Goal: Book appointment/travel/reservation

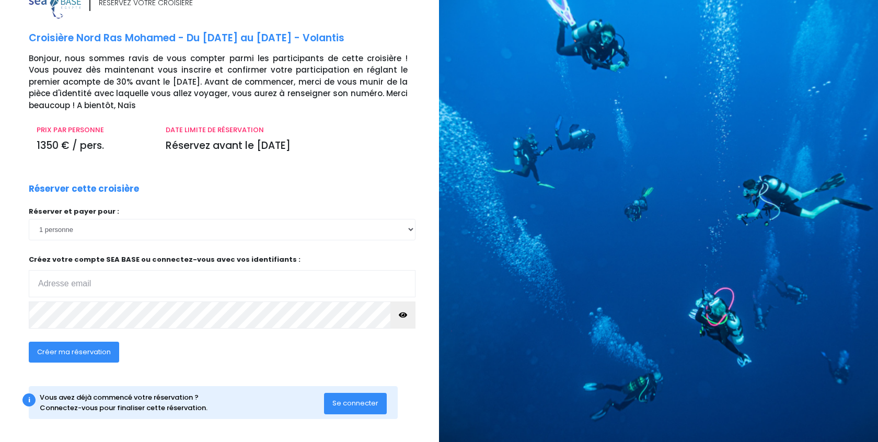
scroll to position [27, 0]
select select "5"
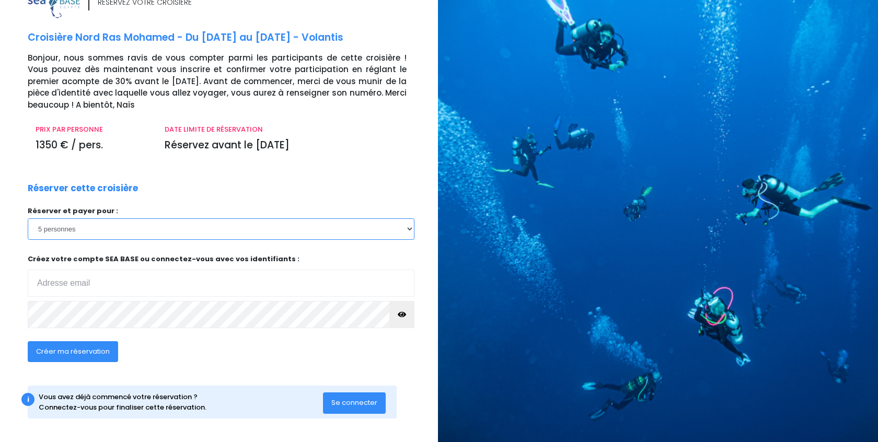
scroll to position [27, 1]
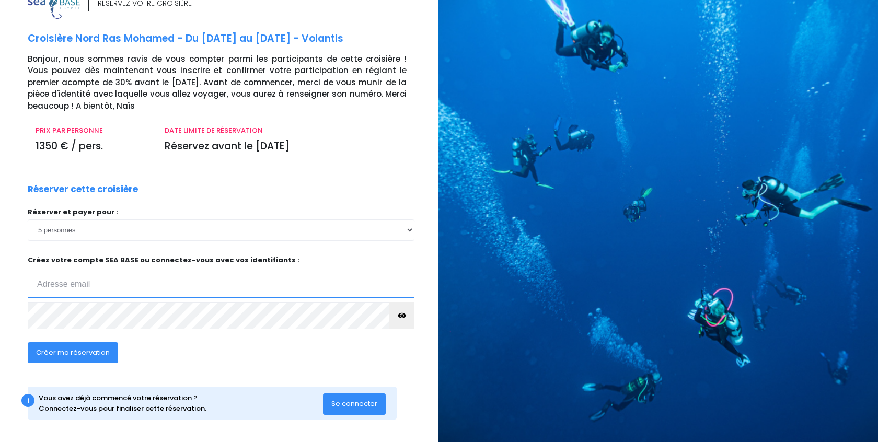
click at [184, 289] on input "email" at bounding box center [221, 284] width 387 height 27
type input "[EMAIL_ADDRESS][DOMAIN_NAME]"
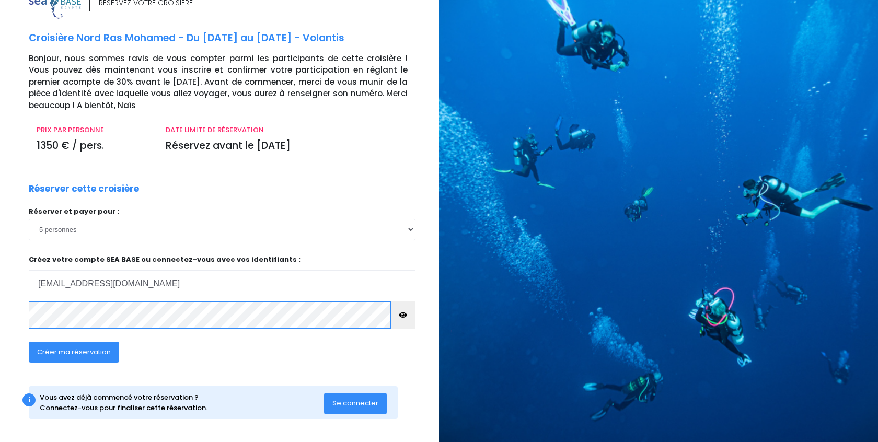
scroll to position [27, 0]
click at [83, 348] on span "Créer ma réservation" at bounding box center [74, 353] width 74 height 10
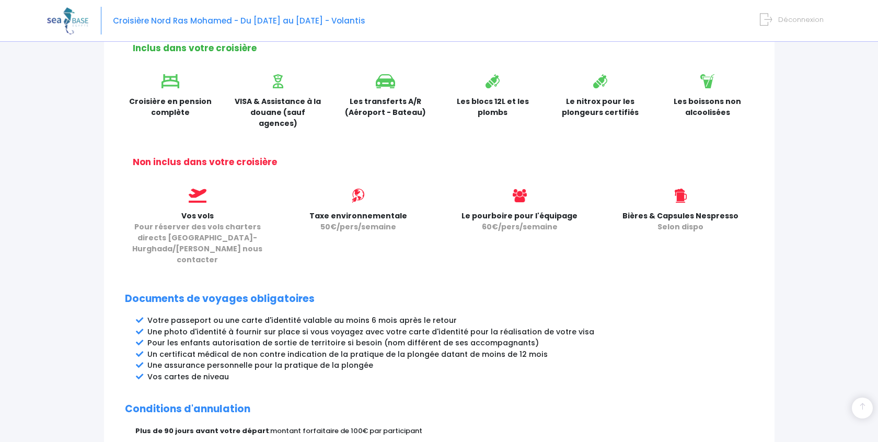
scroll to position [335, 0]
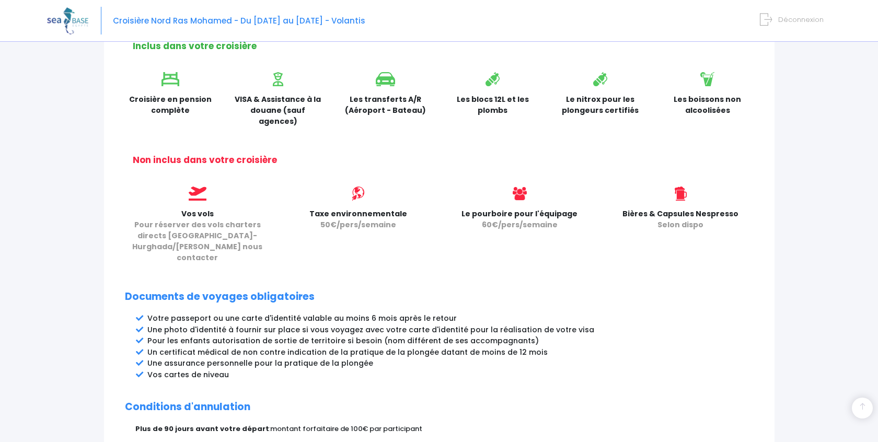
click at [189, 234] on span "Pour réserver des vols charters directs Paris-Hurghada/Marsa Alam nous contacter" at bounding box center [197, 241] width 130 height 43
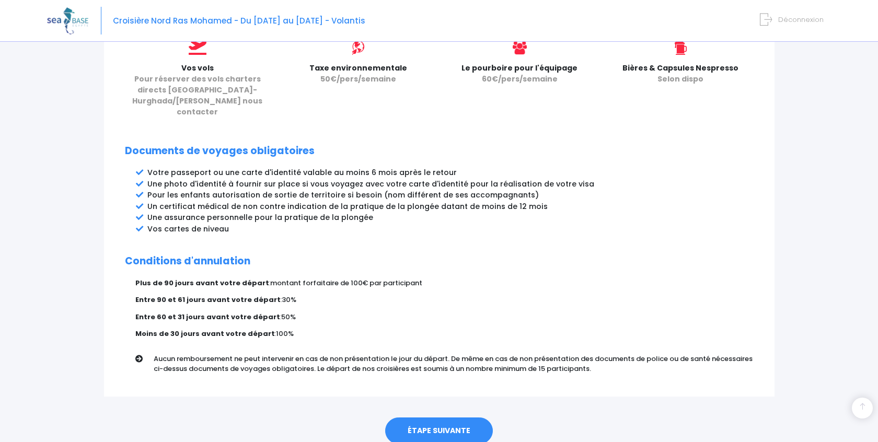
scroll to position [481, 0]
click at [442, 418] on link "ÉTAPE SUIVANTE" at bounding box center [439, 431] width 108 height 27
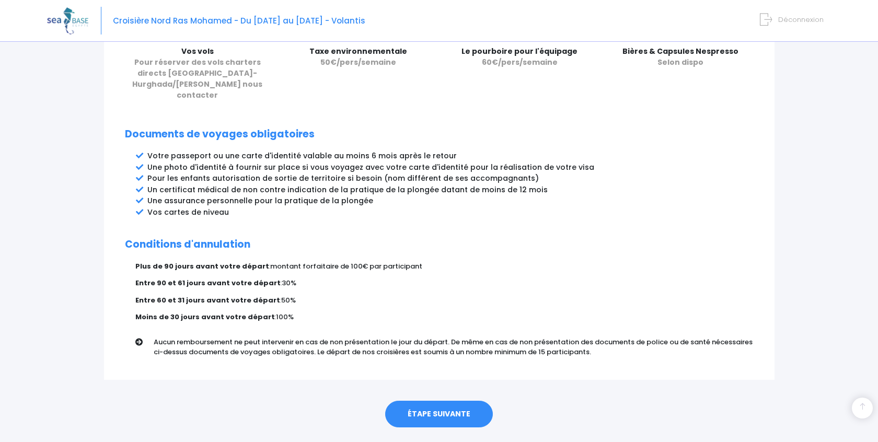
scroll to position [497, 0]
click at [446, 402] on link "ÉTAPE SUIVANTE" at bounding box center [439, 415] width 108 height 27
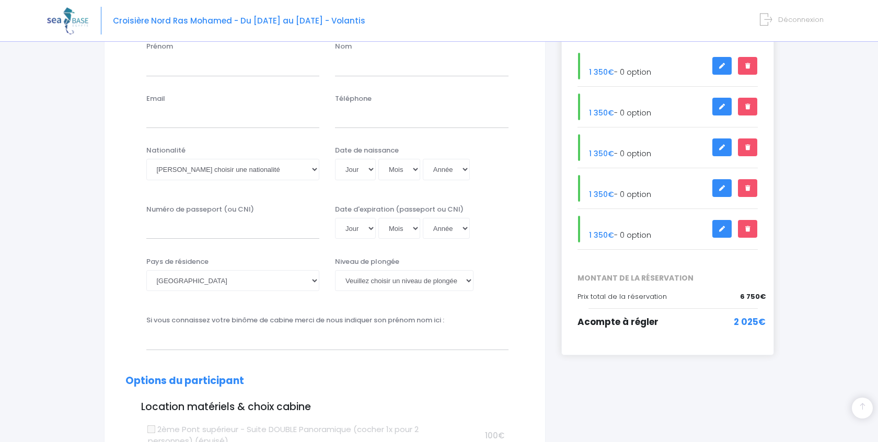
scroll to position [50, 0]
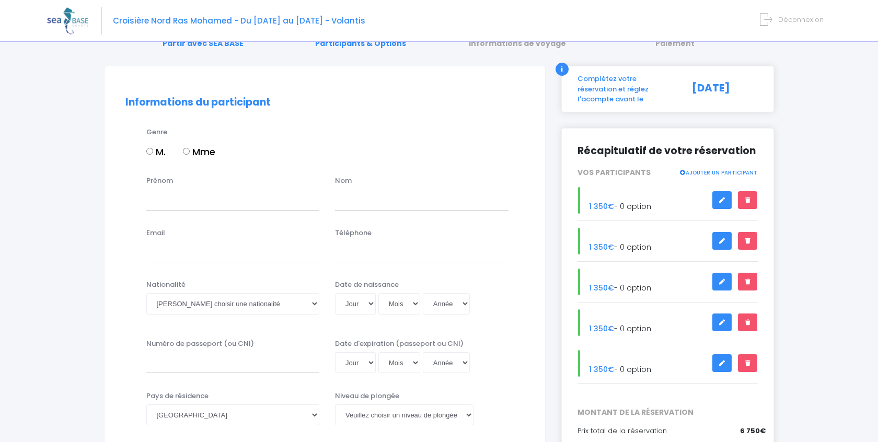
click at [147, 151] on input "M." at bounding box center [149, 151] width 7 height 7
radio input "true"
type input "[PERSON_NAME]"
type input "chotard"
type input "[EMAIL_ADDRESS][DOMAIN_NAME]"
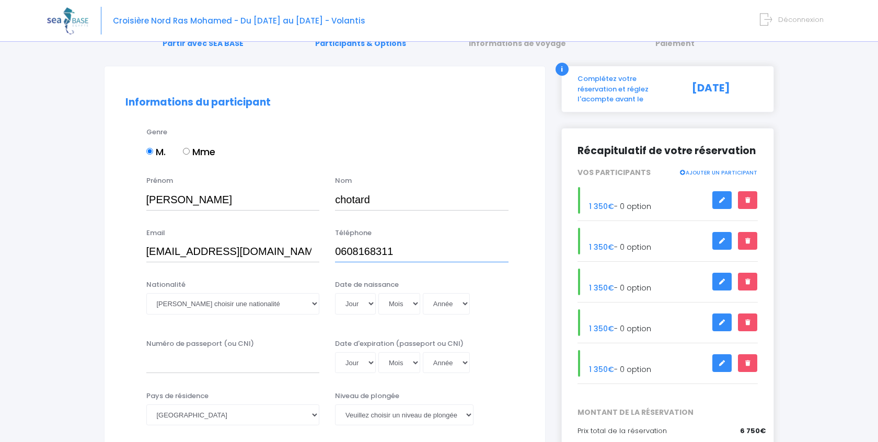
type input "0608168311"
select select "Française"
select select "19"
select select "12"
select select "1973"
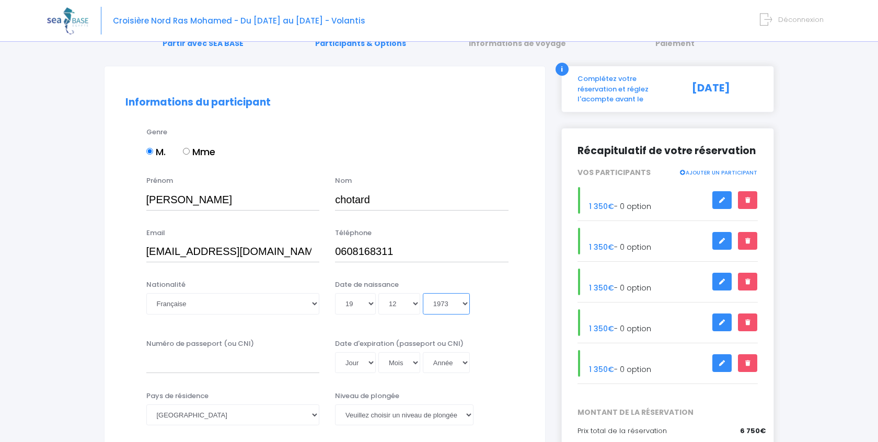
type input "[DATE]"
click at [223, 360] on input "Numéro de passeport (ou CNI)" at bounding box center [233, 362] width 174 height 21
select select "PADI Advanced OW diver"
click at [270, 422] on select "[GEOGRAPHIC_DATA] [GEOGRAPHIC_DATA] [GEOGRAPHIC_DATA] [GEOGRAPHIC_DATA] [GEOGRA…" at bounding box center [233, 415] width 174 height 21
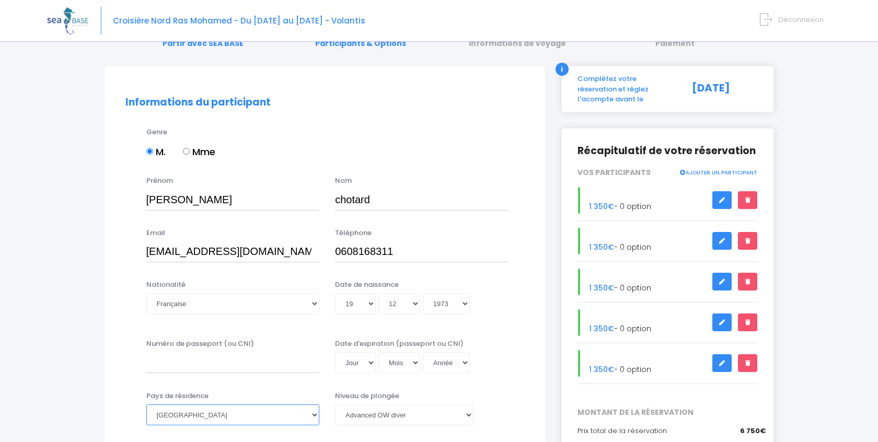
drag, startPoint x: 263, startPoint y: 415, endPoint x: 281, endPoint y: 385, distance: 34.7
click at [263, 415] on select "[GEOGRAPHIC_DATA] [GEOGRAPHIC_DATA] [GEOGRAPHIC_DATA] [GEOGRAPHIC_DATA] [GEOGRA…" at bounding box center [233, 415] width 174 height 21
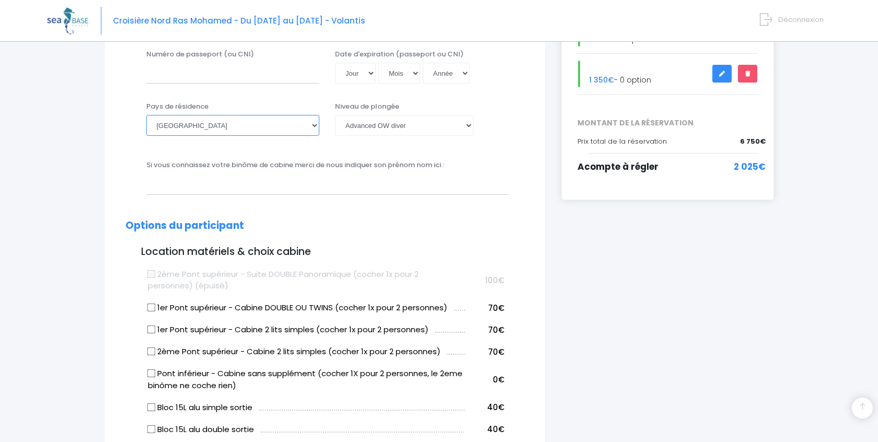
scroll to position [339, 0]
click at [466, 167] on div "Si vous connaissez votre binôme de cabine merci de nous indiquer son prénom nom…" at bounding box center [328, 177] width 378 height 35
type input "[PERSON_NAME]"
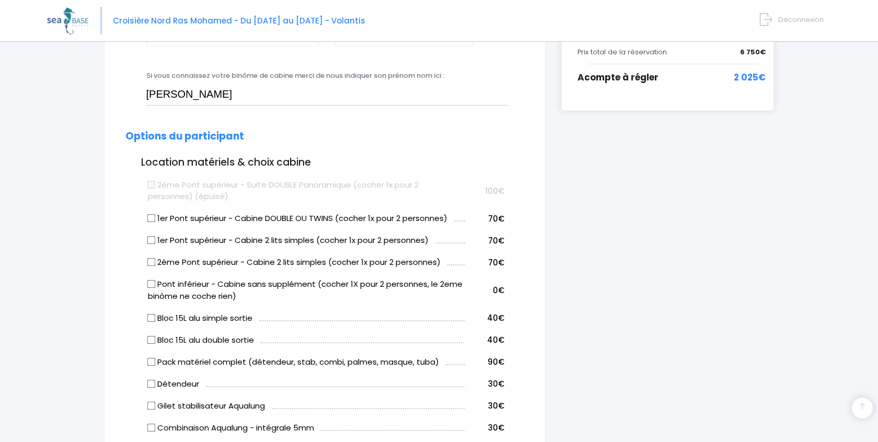
scroll to position [441, 0]
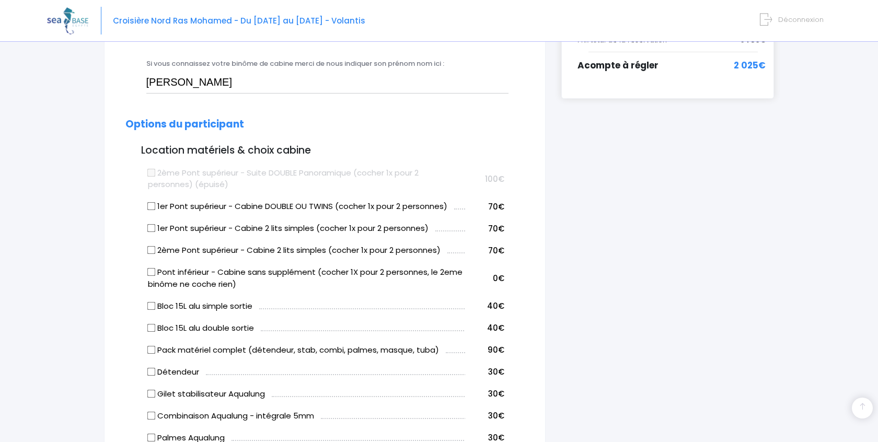
click at [152, 346] on input "Pack matériel complet (détendeur, stab, combi, palmes, masque, tuba)" at bounding box center [151, 350] width 8 height 8
checkbox input "true"
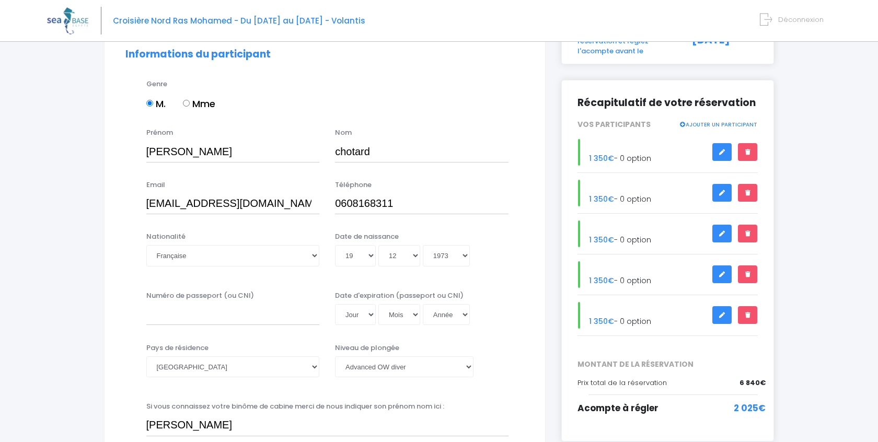
scroll to position [98, 0]
